Goal: Information Seeking & Learning: Learn about a topic

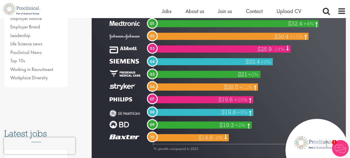
scroll to position [195, 0]
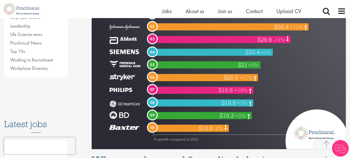
scroll to position [223, 0]
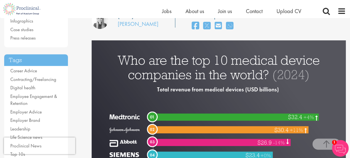
scroll to position [84, 0]
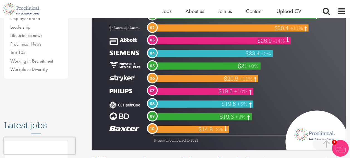
scroll to position [195, 0]
